Goal: Task Accomplishment & Management: Manage account settings

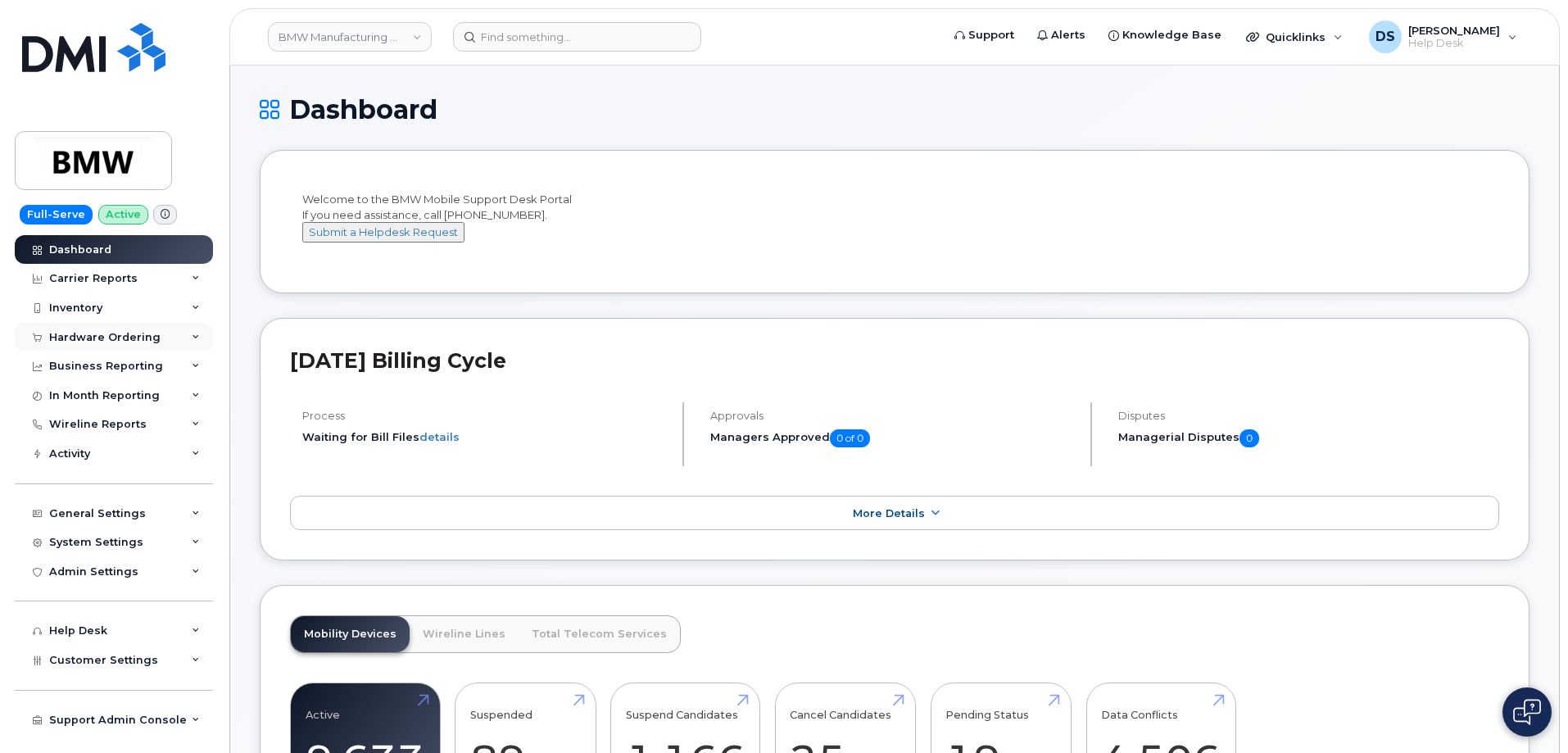
click at [124, 334] on div "Hardware Ordering" at bounding box center [105, 337] width 112 height 13
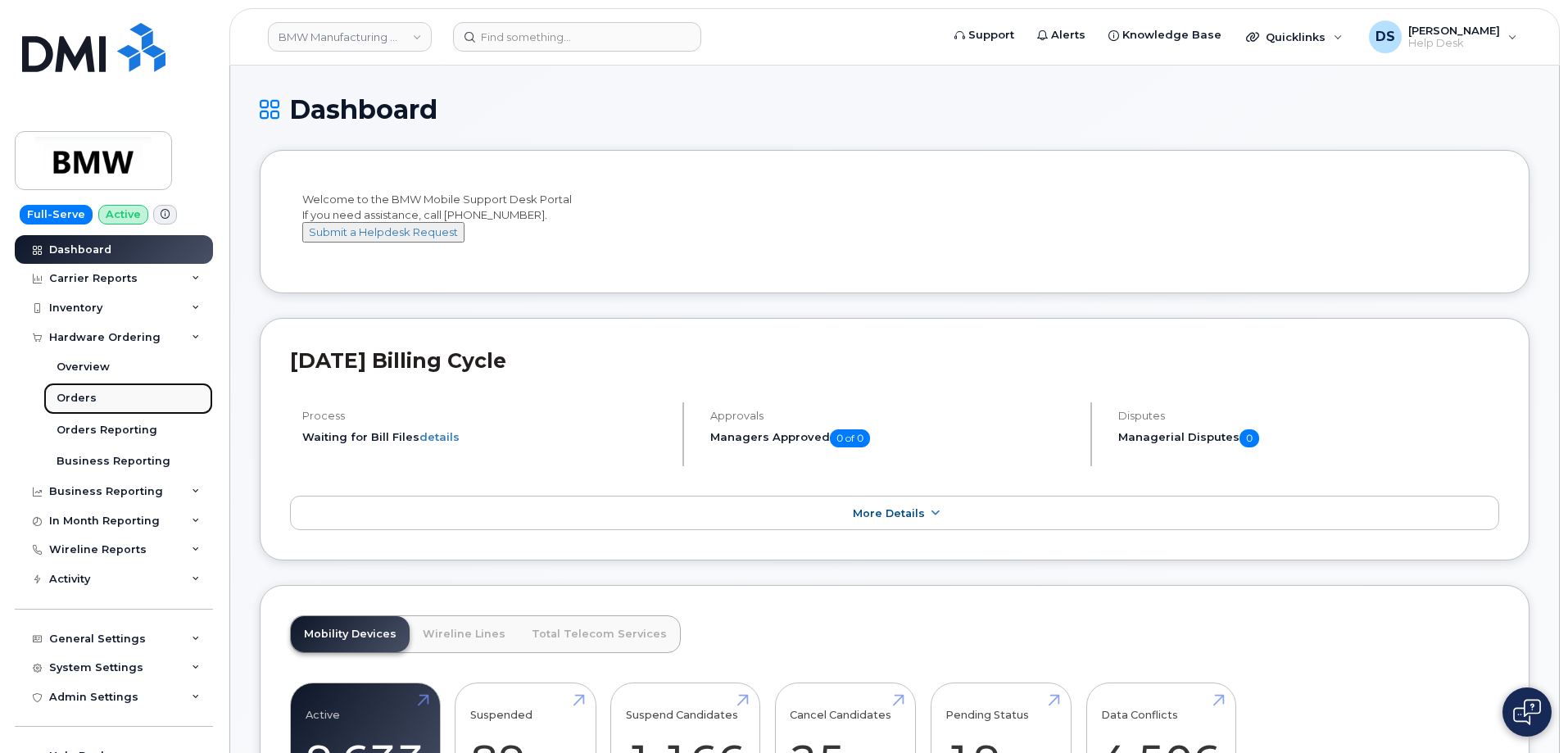
click at [85, 392] on div "Orders" at bounding box center [76, 398] width 40 height 14
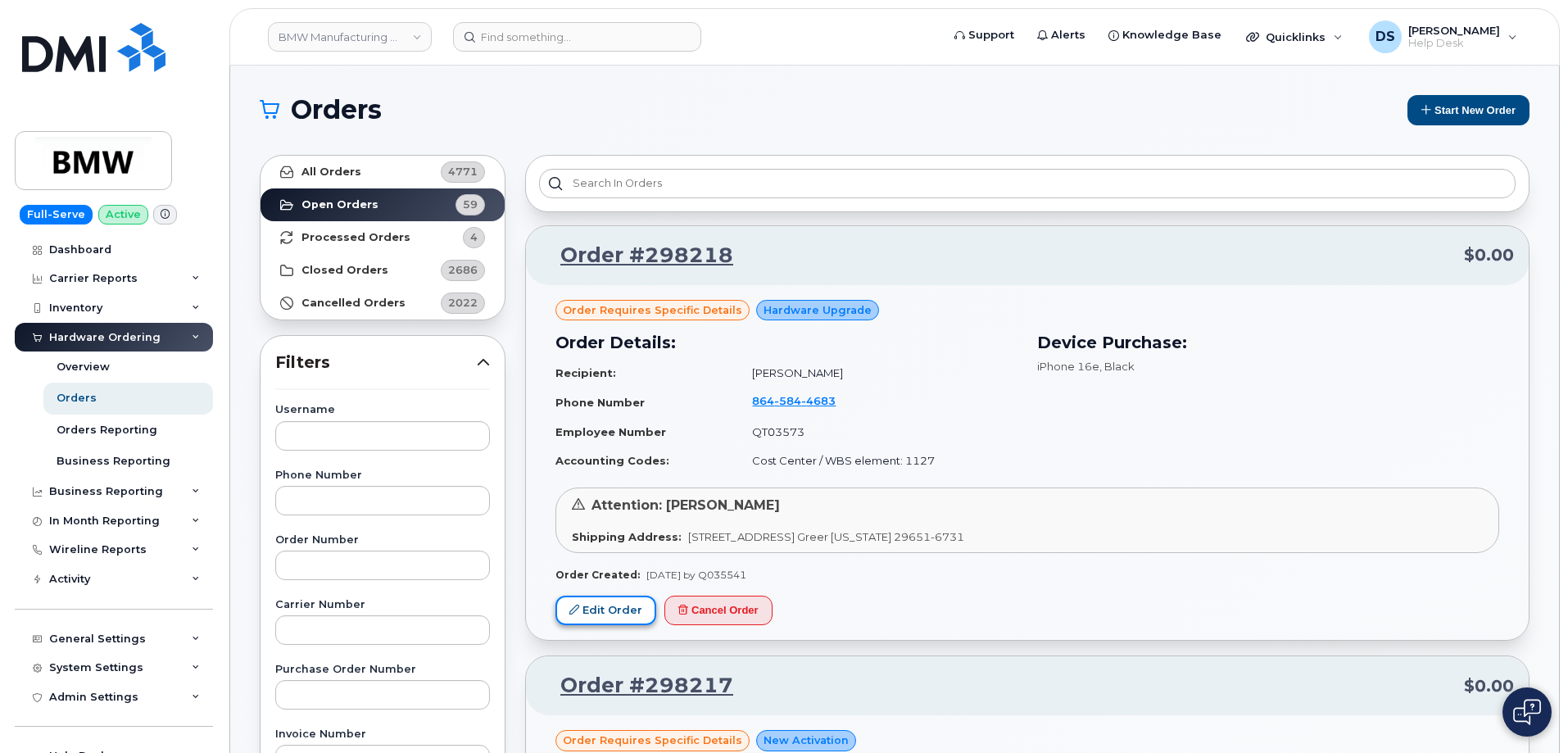
click at [606, 609] on link "Edit Order" at bounding box center [605, 611] width 101 height 30
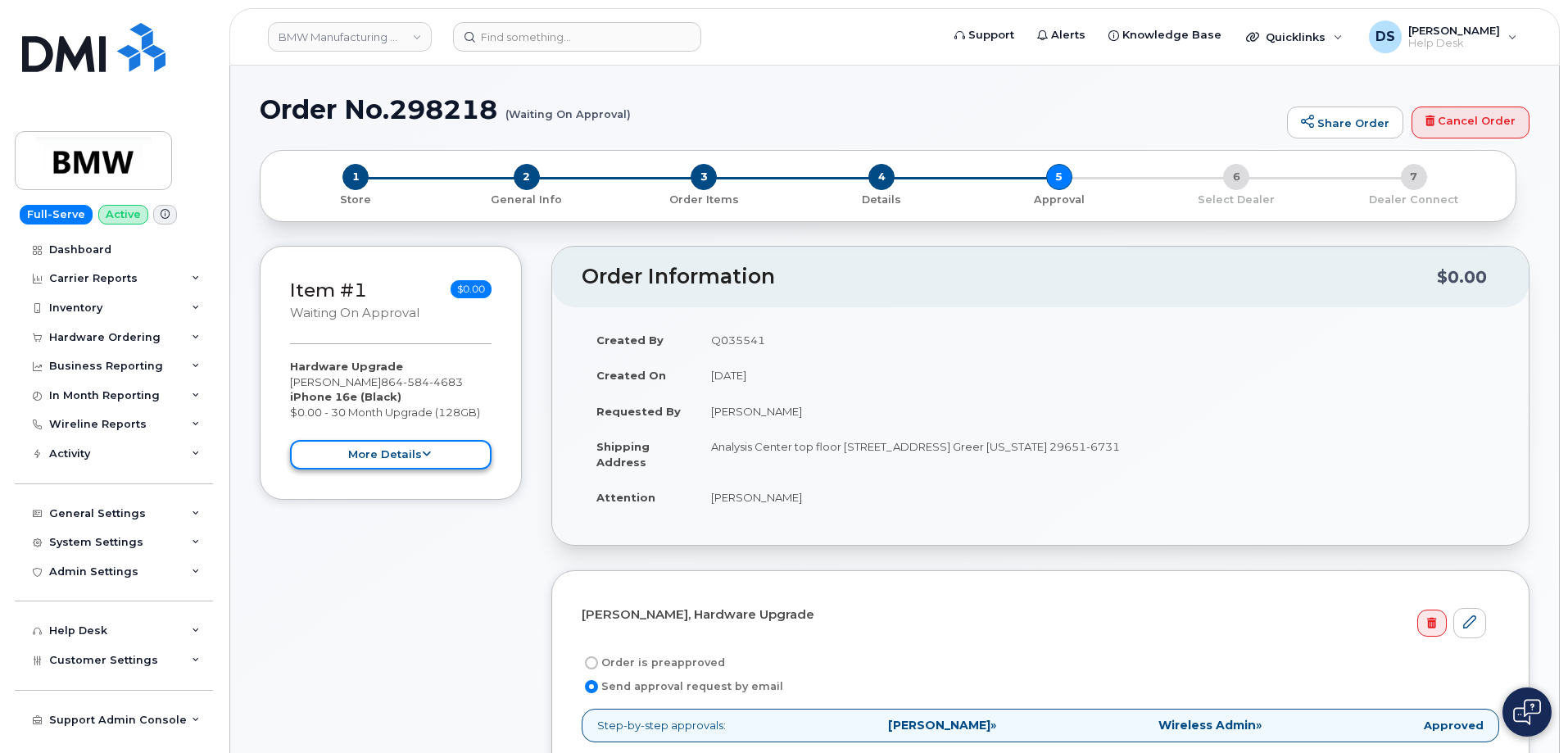
click at [413, 449] on button "more details" at bounding box center [390, 455] width 201 height 30
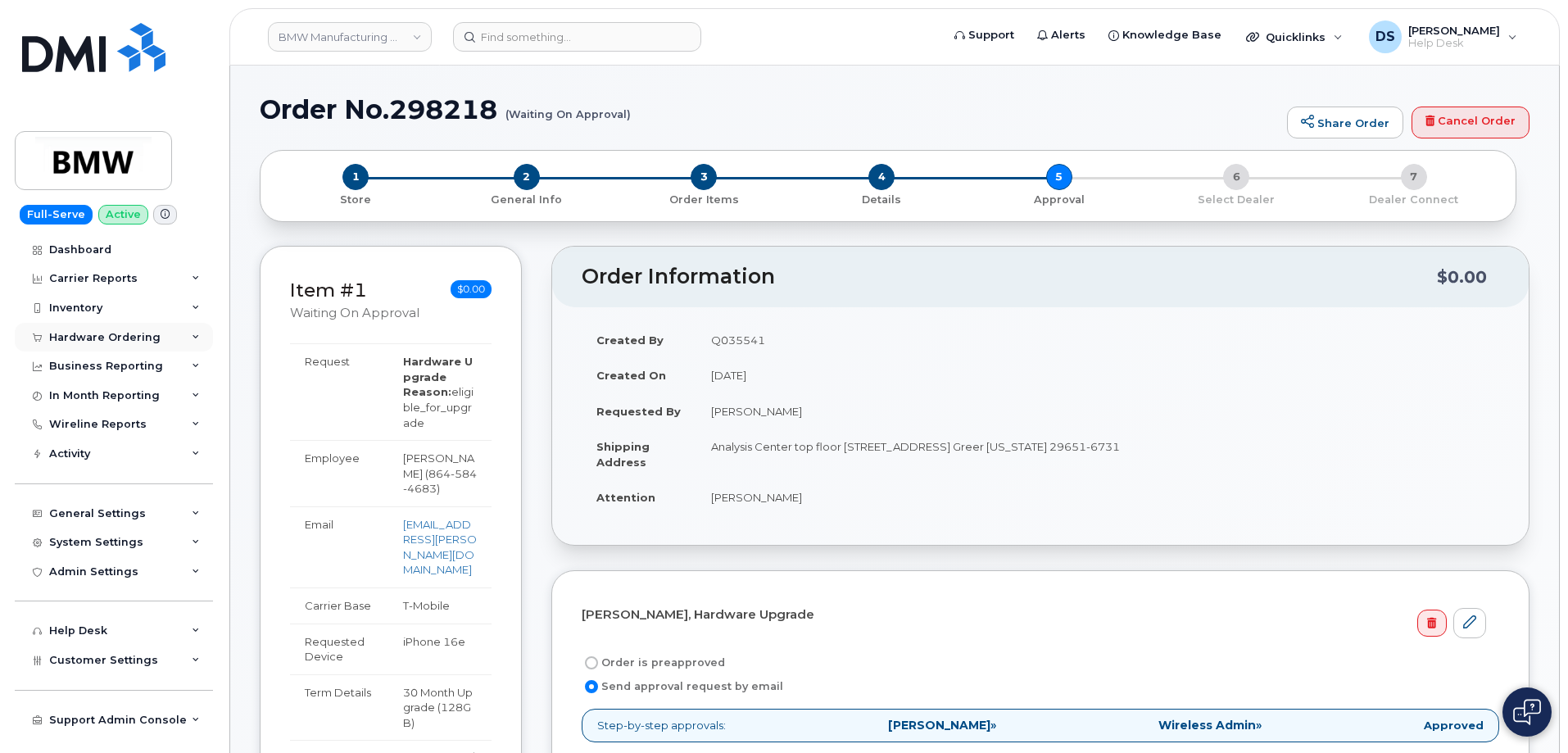
click at [201, 334] on div "Hardware Ordering" at bounding box center [114, 337] width 198 height 30
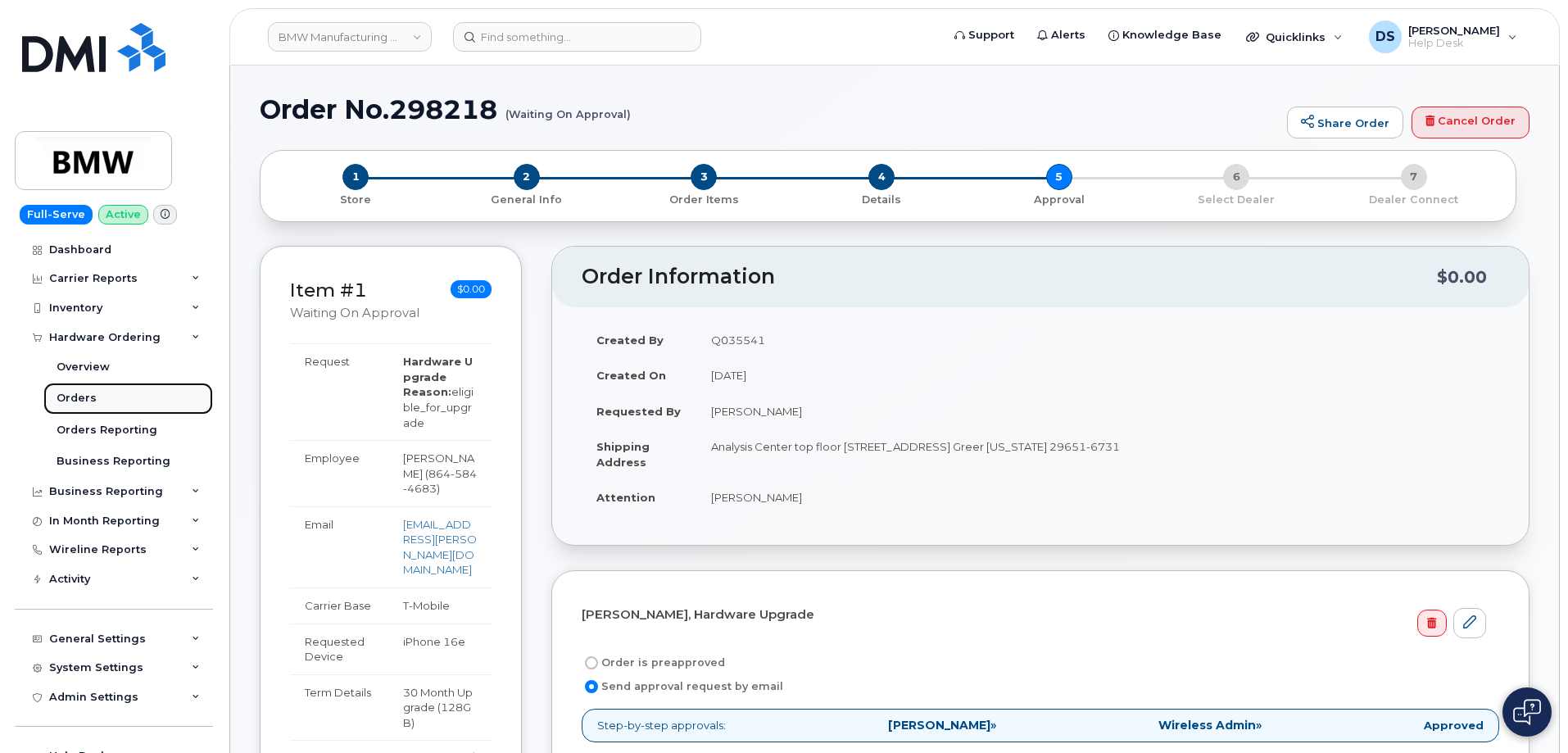
click at [75, 393] on div "Orders" at bounding box center [76, 398] width 40 height 14
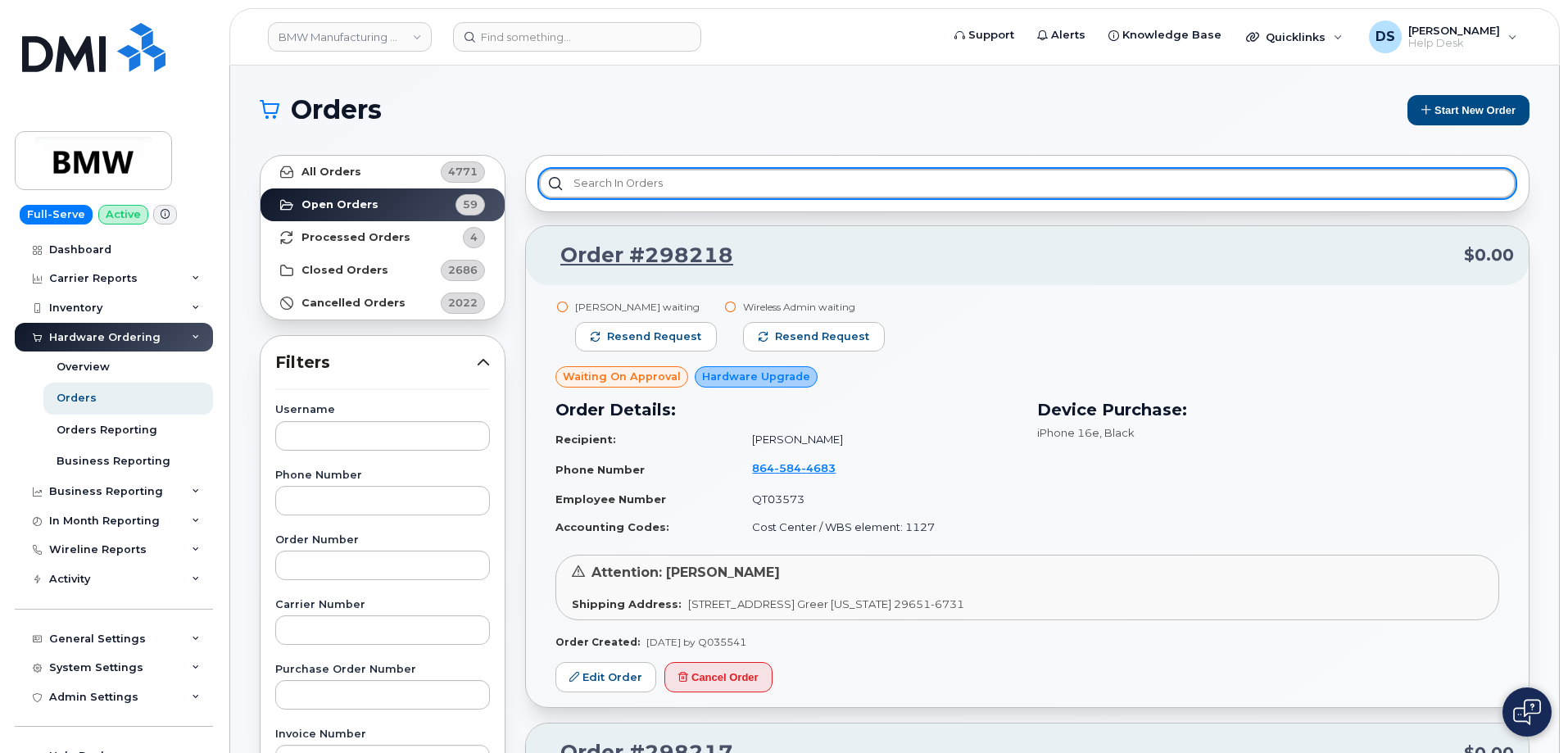
drag, startPoint x: 610, startPoint y: 189, endPoint x: 589, endPoint y: 184, distance: 21.6
click at [614, 186] on input "text" at bounding box center [1027, 183] width 977 height 30
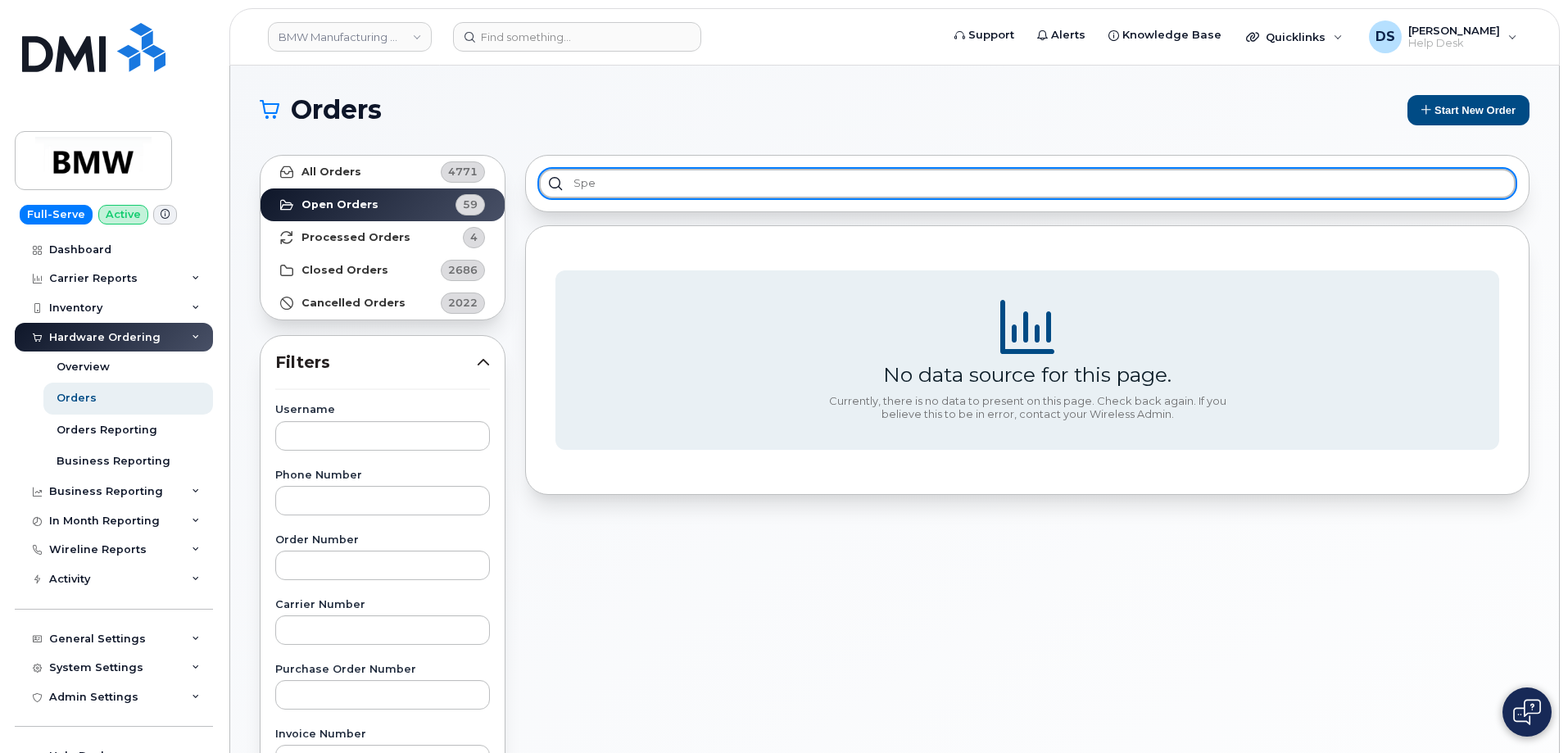
type input "spec"
drag, startPoint x: 621, startPoint y: 182, endPoint x: 501, endPoint y: 143, distance: 126.2
click at [498, 154] on div "All Orders 4771 Open Orders 59 Processed Orders 4 Closed Orders 2686 Cancelled …" at bounding box center [895, 721] width 1290 height 1152
